Goal: Use online tool/utility: Utilize a website feature to perform a specific function

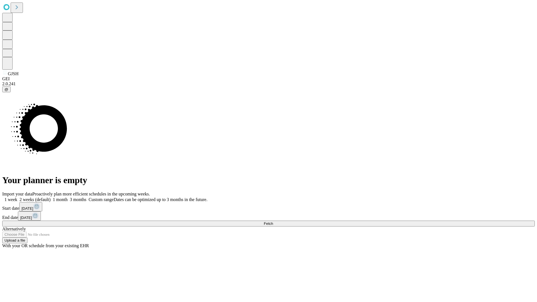
click at [273, 222] on span "Fetch" at bounding box center [268, 224] width 9 height 4
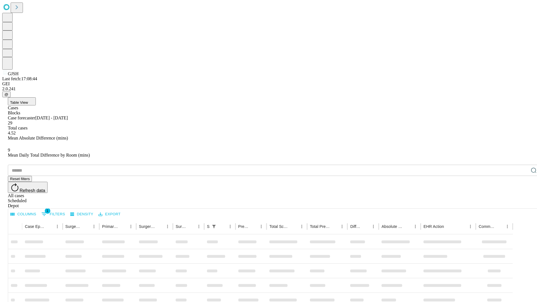
click at [28, 100] on span "Table View" at bounding box center [19, 102] width 18 height 4
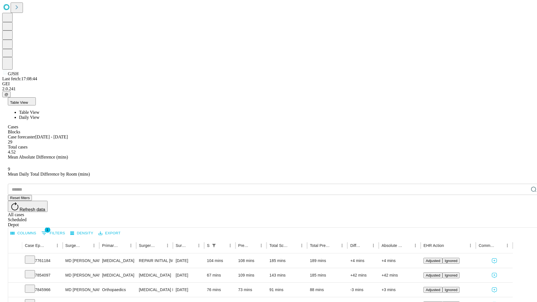
click at [39, 115] on span "Daily View" at bounding box center [29, 117] width 20 height 5
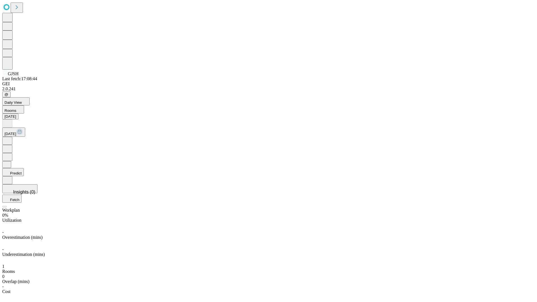
click at [24, 168] on button "Predict" at bounding box center [13, 172] width 22 height 8
